Goal: Task Accomplishment & Management: Use online tool/utility

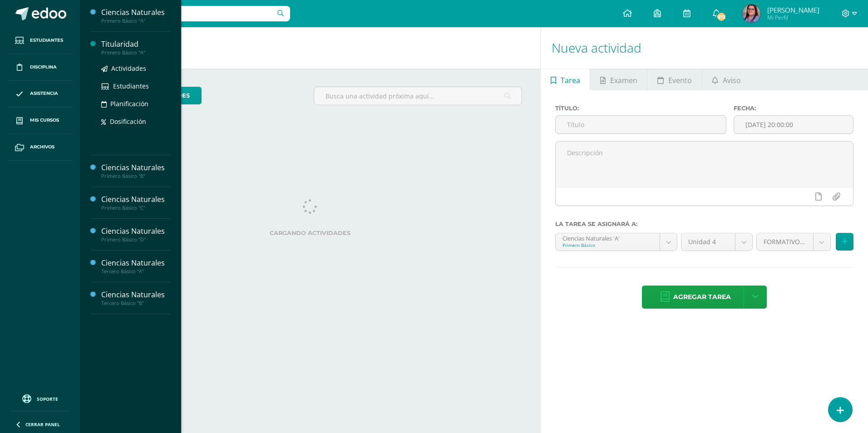
click at [148, 49] on div "Primero Básico "A"" at bounding box center [135, 52] width 69 height 6
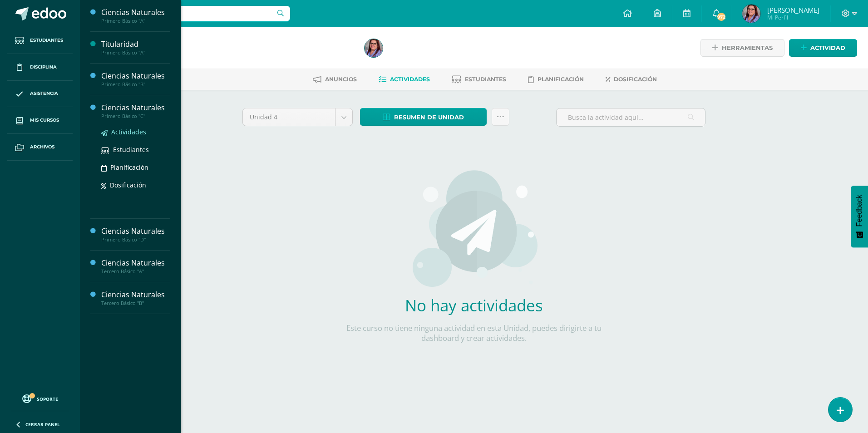
click at [119, 131] on span "Actividades" at bounding box center [128, 132] width 35 height 9
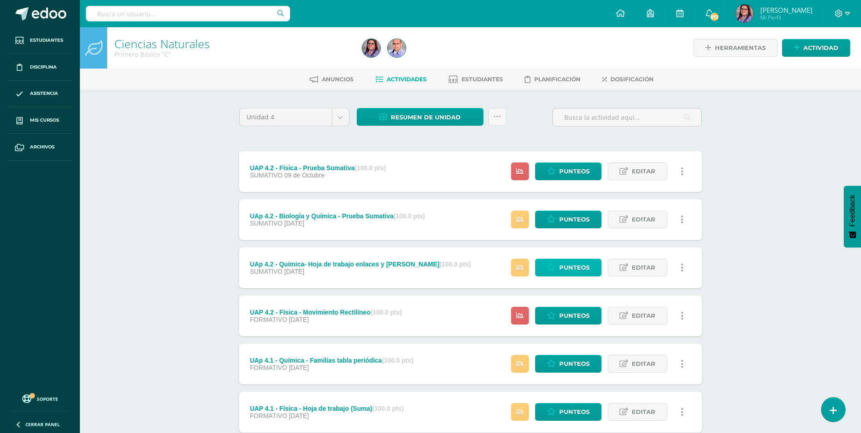
click at [542, 268] on link "Punteos" at bounding box center [568, 268] width 66 height 18
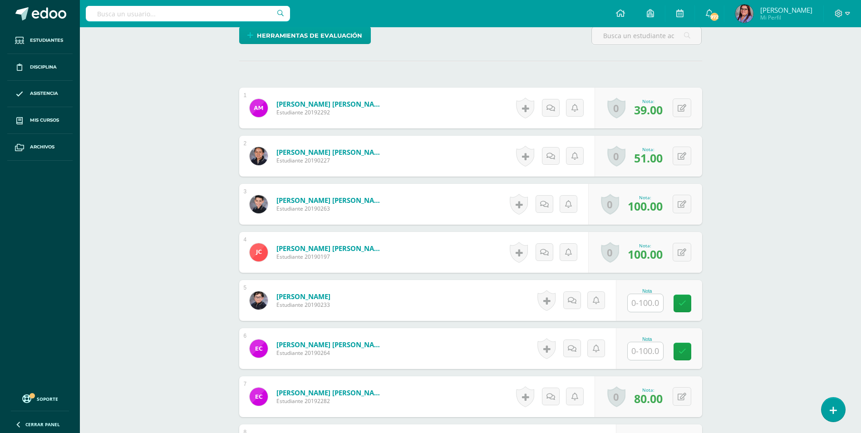
scroll to position [228, 0]
click at [655, 299] on input "text" at bounding box center [645, 303] width 35 height 18
type input "88"
type input "83"
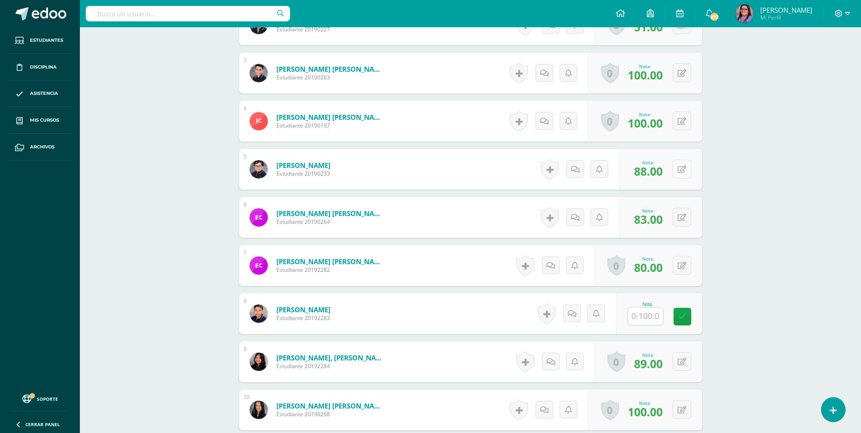
scroll to position [364, 0]
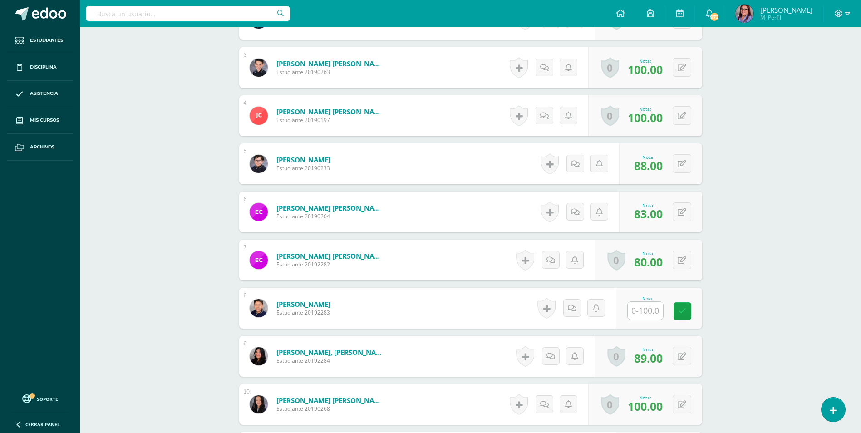
click at [638, 308] on input "text" at bounding box center [645, 311] width 35 height 18
type input "78"
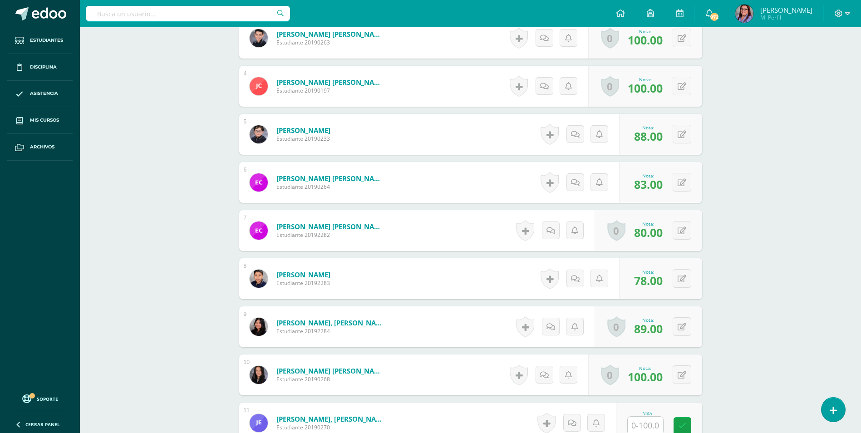
scroll to position [455, 0]
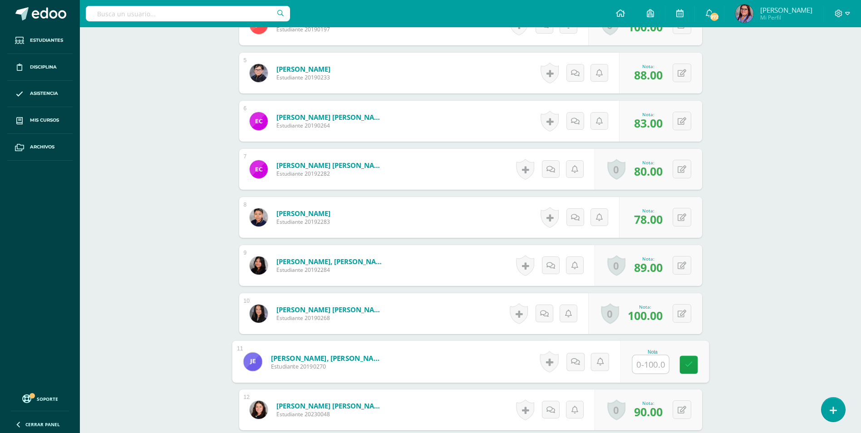
click at [655, 361] on input "text" at bounding box center [650, 364] width 36 height 18
type input "82"
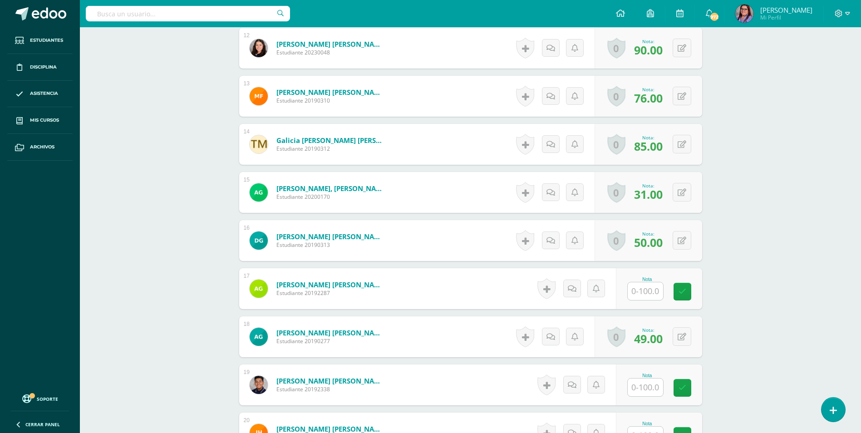
scroll to position [818, 0]
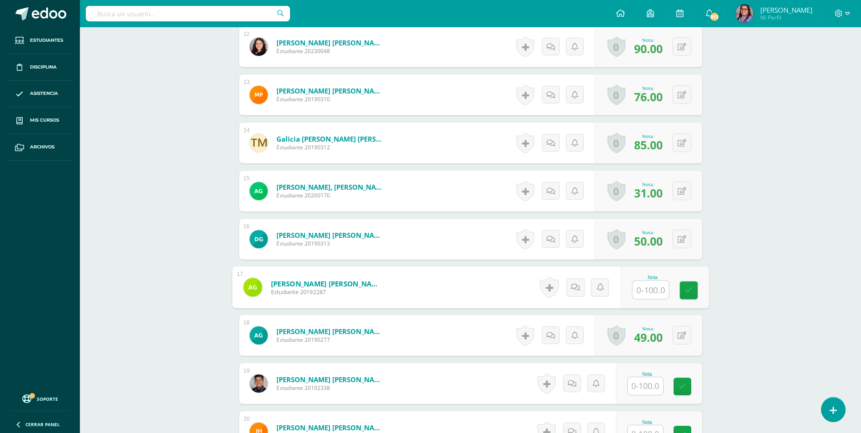
click at [639, 292] on input "text" at bounding box center [650, 290] width 36 height 18
type input "91"
click at [640, 384] on input "text" at bounding box center [645, 386] width 35 height 18
type input "73"
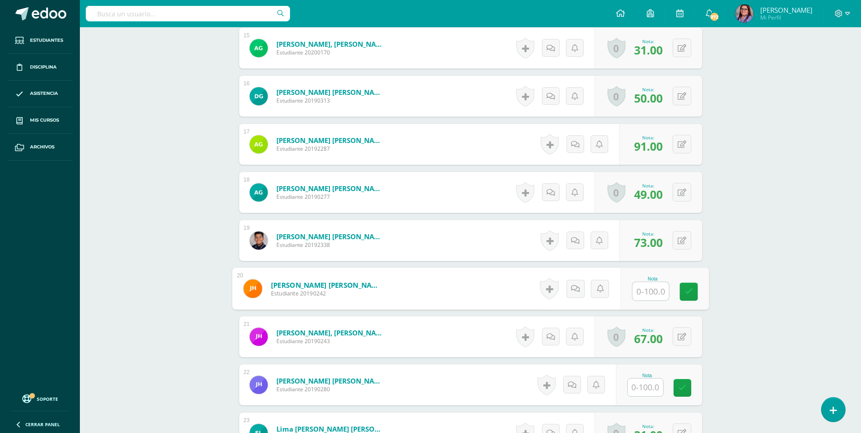
scroll to position [965, 0]
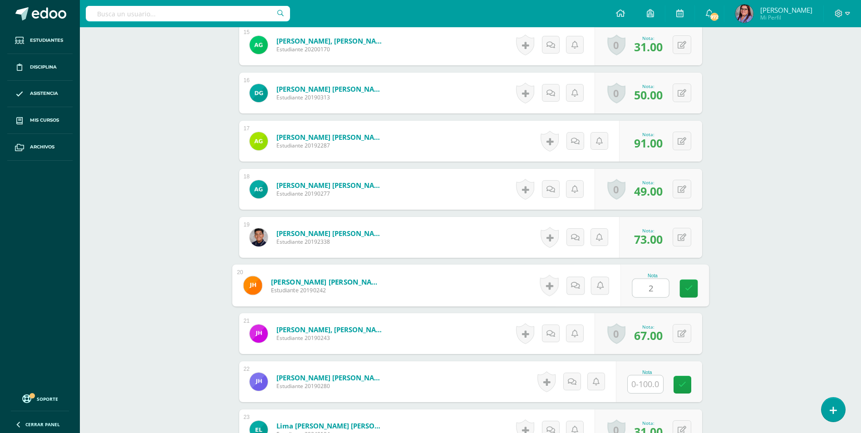
type input "25"
click at [654, 383] on input "text" at bounding box center [645, 384] width 35 height 18
type input "55"
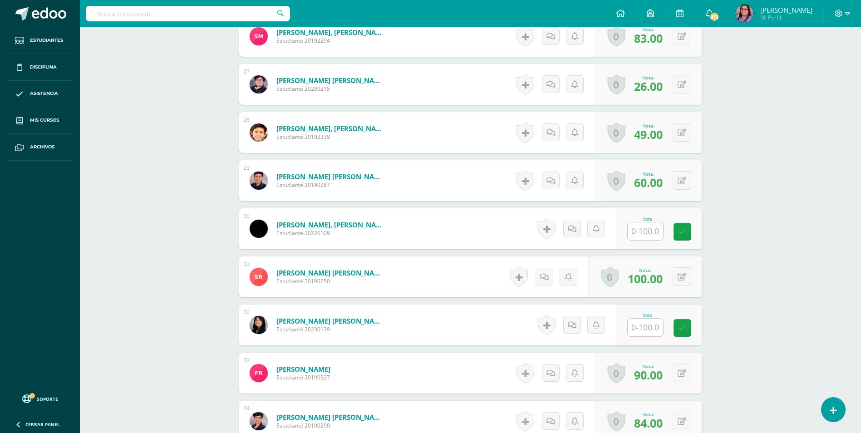
scroll to position [1509, 0]
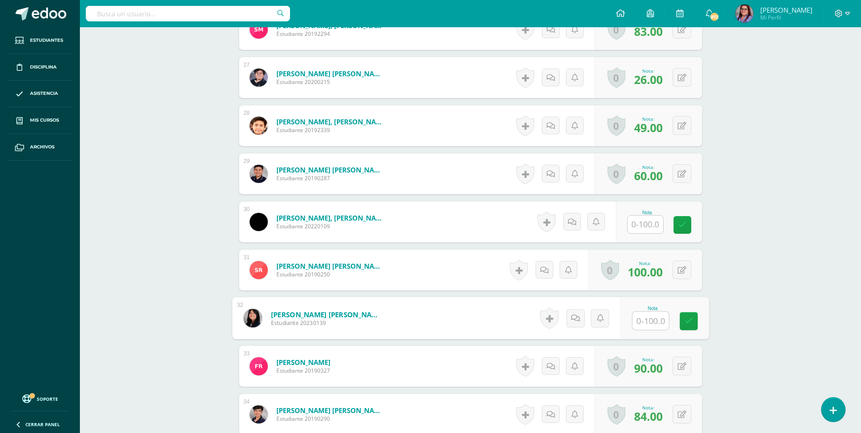
click at [630, 324] on div "Nota" at bounding box center [664, 318] width 89 height 42
type input "95"
click at [652, 226] on input "text" at bounding box center [645, 225] width 35 height 18
type input "81"
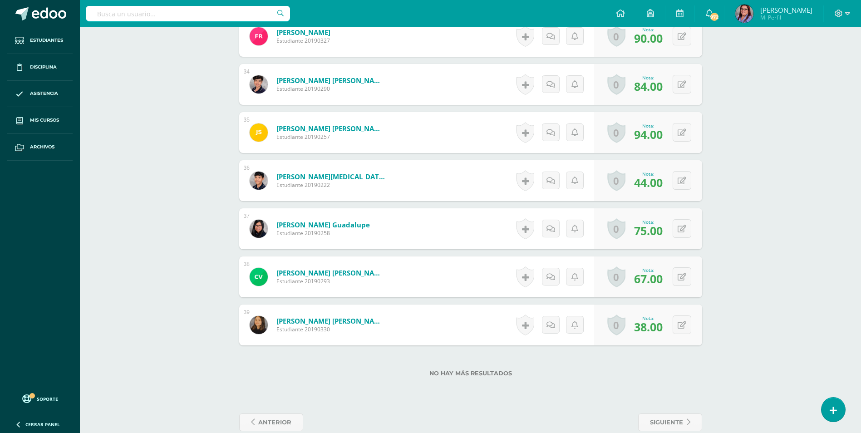
scroll to position [1855, 0]
